Goal: Find specific page/section: Find specific page/section

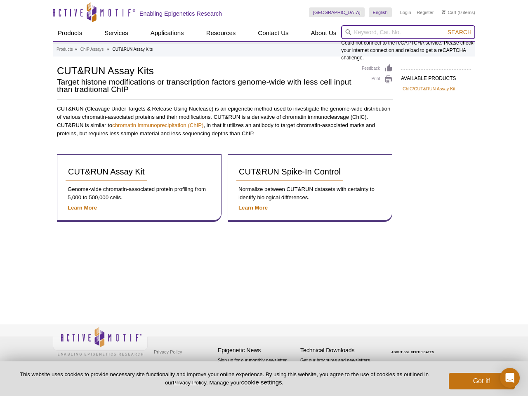
click at [408, 32] on input "search" at bounding box center [408, 32] width 134 height 14
click at [460, 32] on span "Search" at bounding box center [460, 32] width 24 height 7
click at [258, 382] on button "cookie settings" at bounding box center [261, 382] width 41 height 7
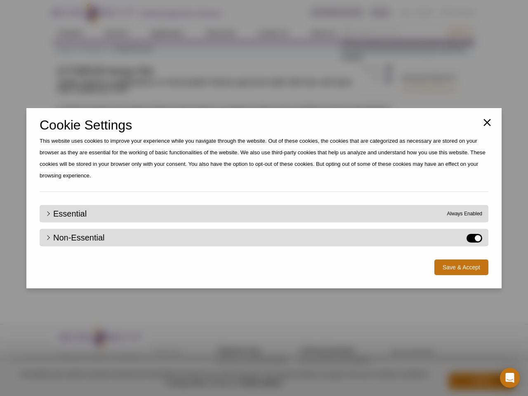
click at [482, 381] on div "Close Cookie Settings This website uses cookies to improve your experience whil…" at bounding box center [264, 198] width 528 height 396
click at [510, 378] on icon "Open Intercom Messenger" at bounding box center [510, 378] width 9 height 10
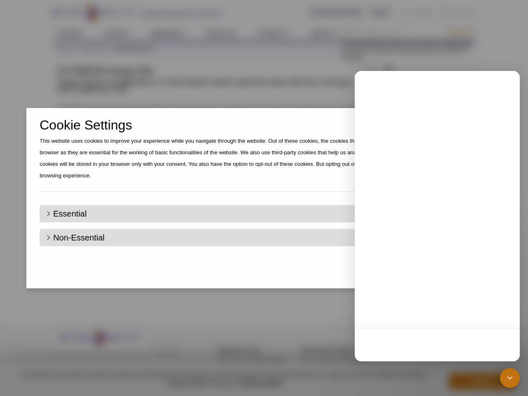
click at [459, 32] on div "Close Cookie Settings This website uses cookies to improve your experience whil…" at bounding box center [264, 198] width 528 height 396
